Goal: Information Seeking & Learning: Learn about a topic

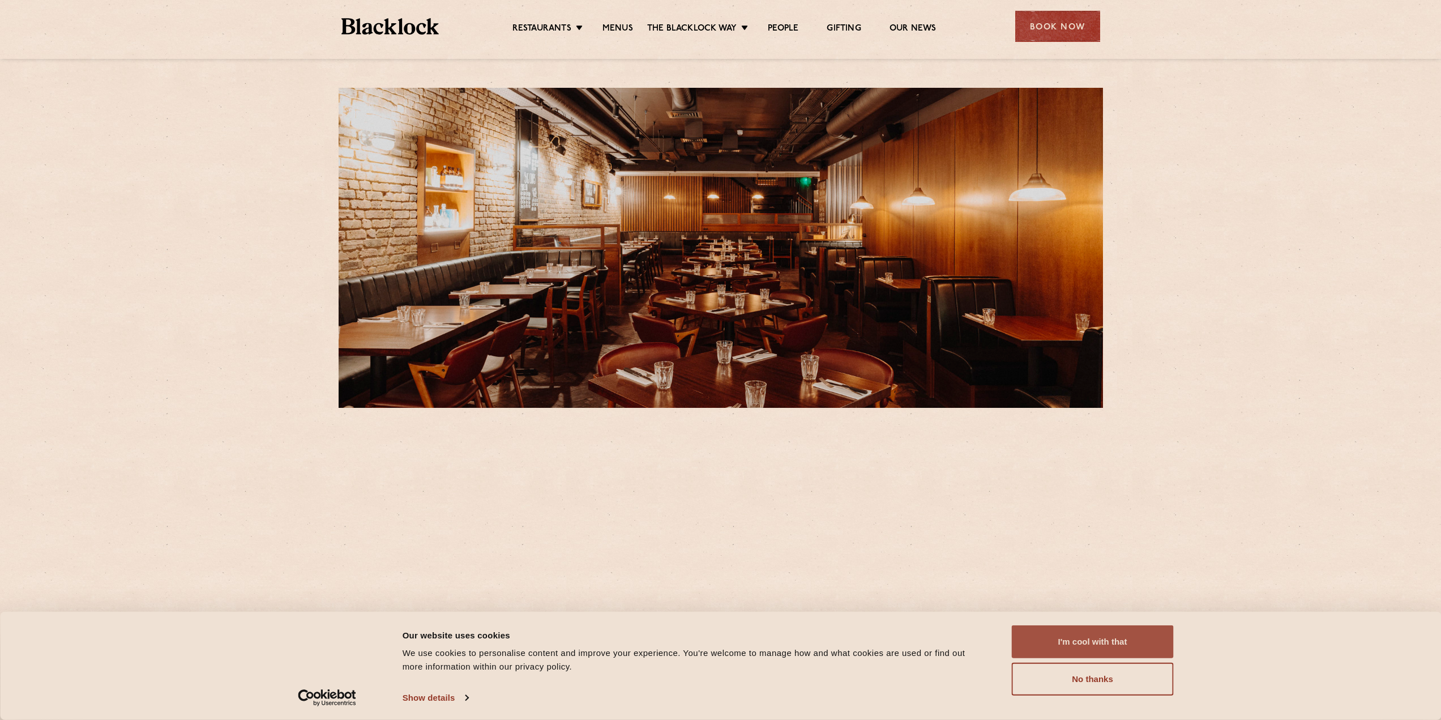
click at [1055, 643] on button "I'm cool with that" at bounding box center [1093, 641] width 162 height 33
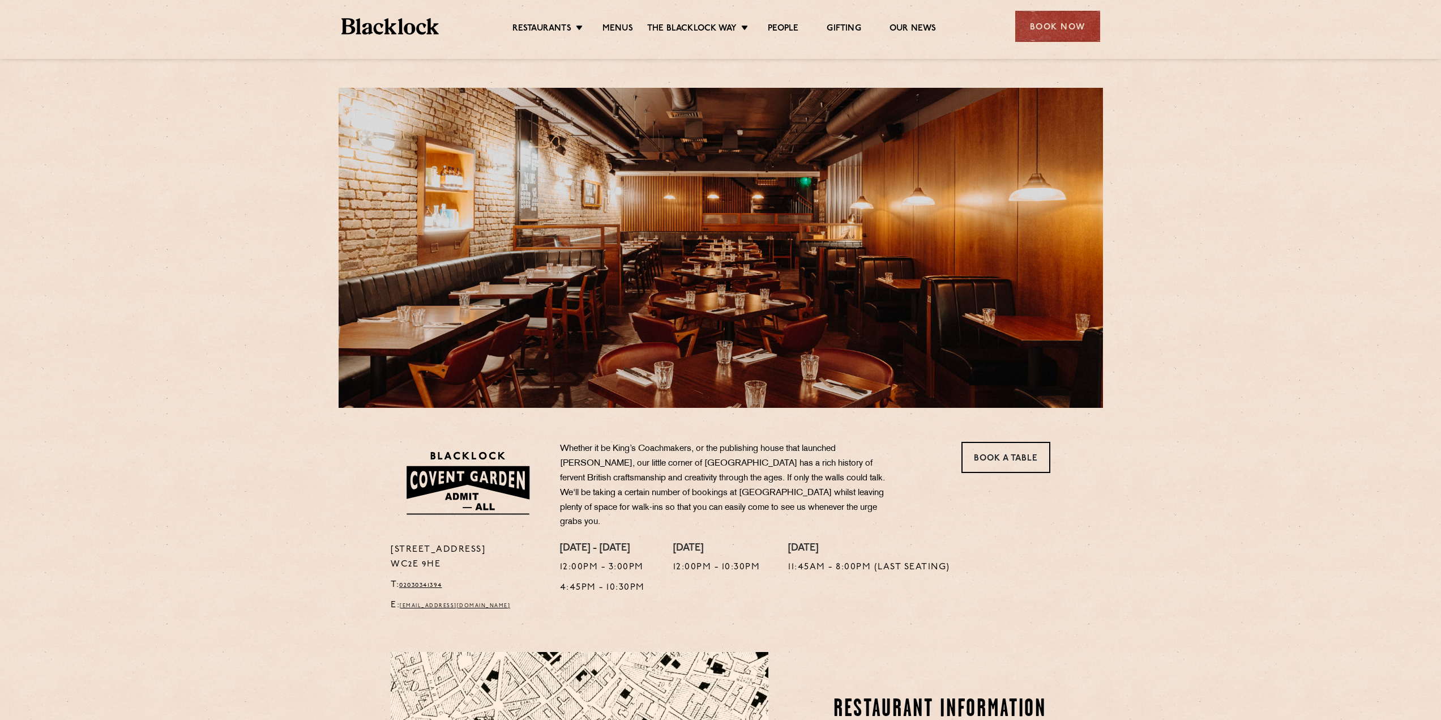
click at [612, 20] on ul "Restaurants Soho City Shoreditch Covent Garden Canary Wharf Manchester Birmingh…" at bounding box center [724, 27] width 570 height 18
click at [613, 24] on link "Menus" at bounding box center [617, 29] width 31 height 12
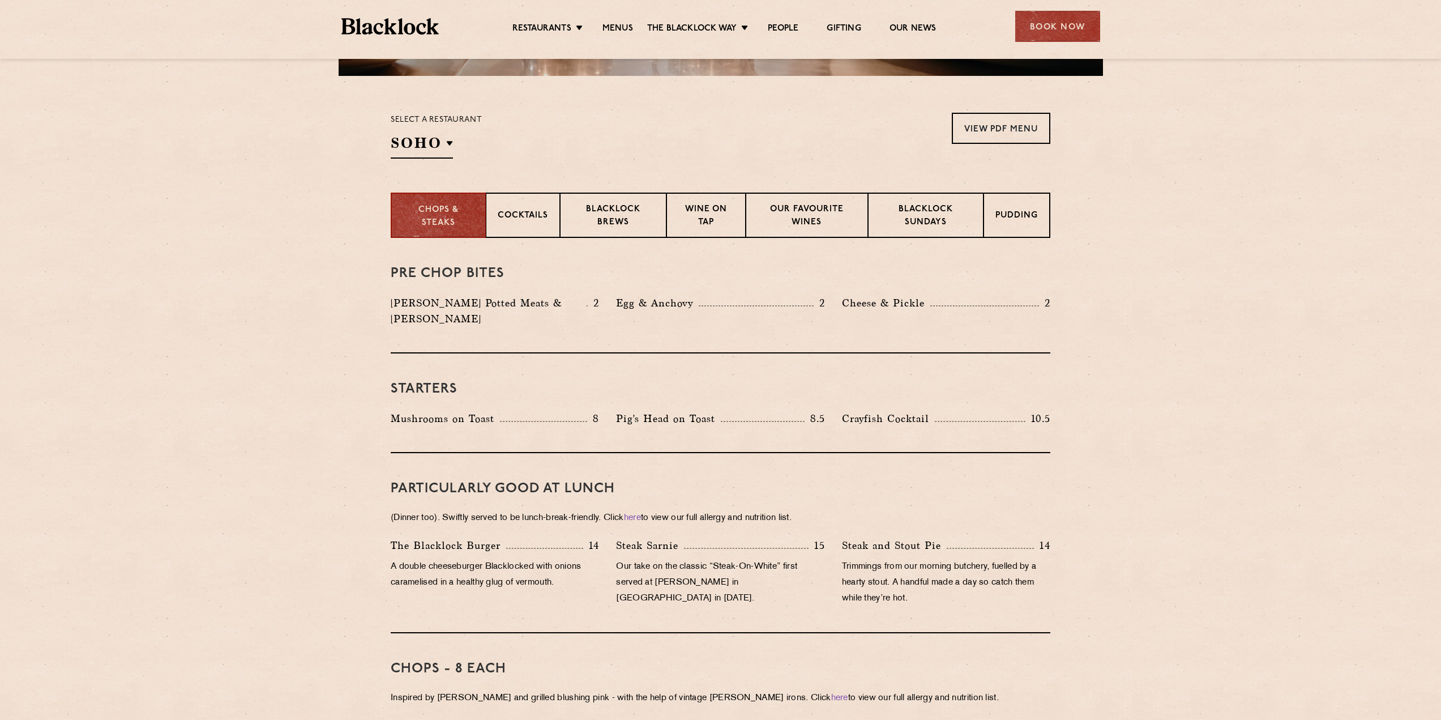
scroll to position [283, 0]
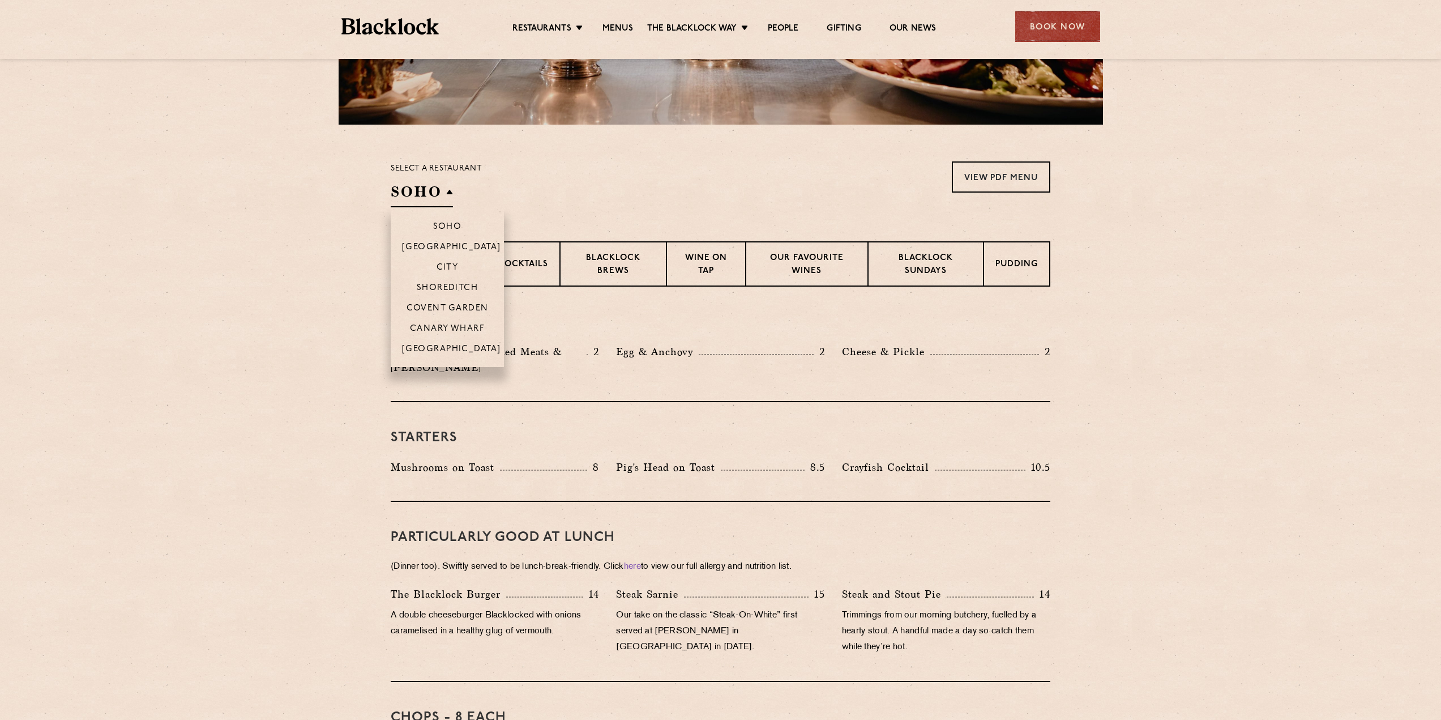
click at [446, 194] on h2 "SOHO" at bounding box center [422, 194] width 62 height 25
click at [451, 305] on p "Covent Garden" at bounding box center [448, 308] width 82 height 11
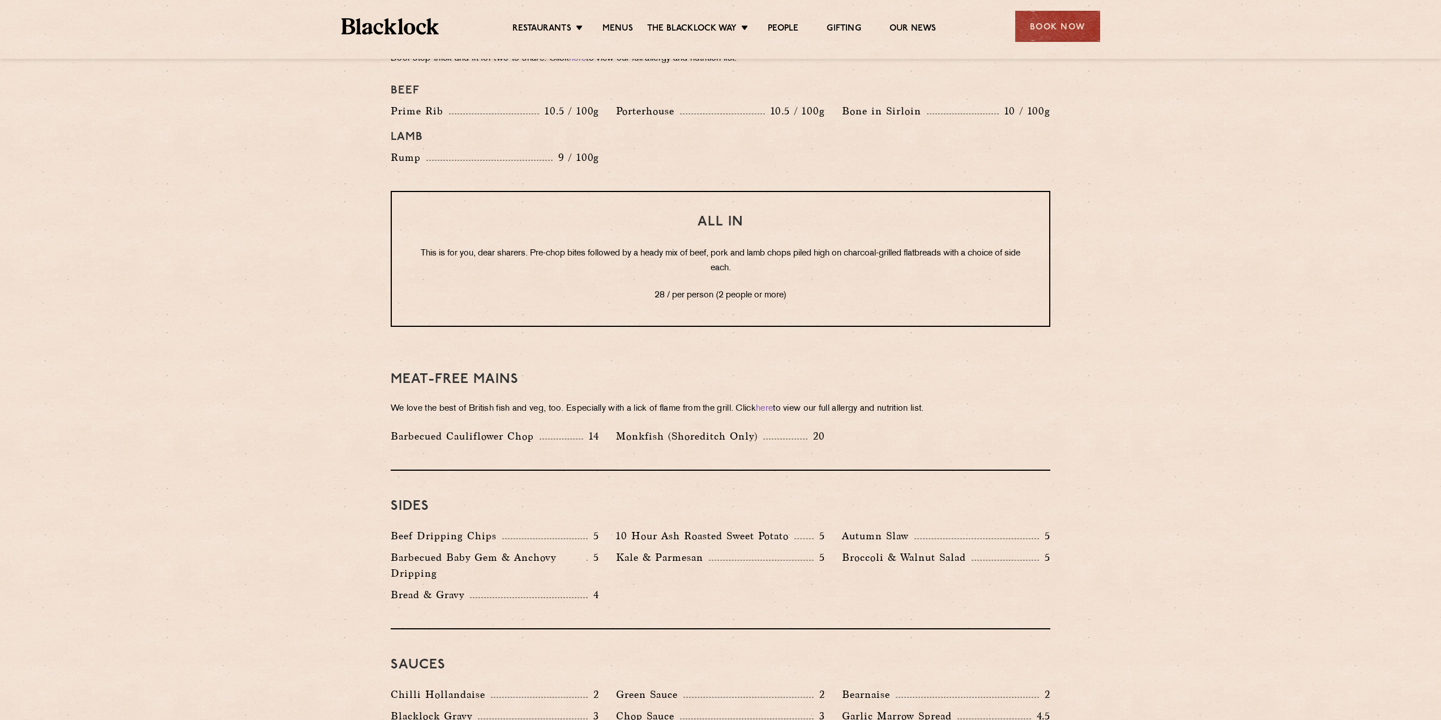
scroll to position [1302, 0]
